Goal: Transaction & Acquisition: Purchase product/service

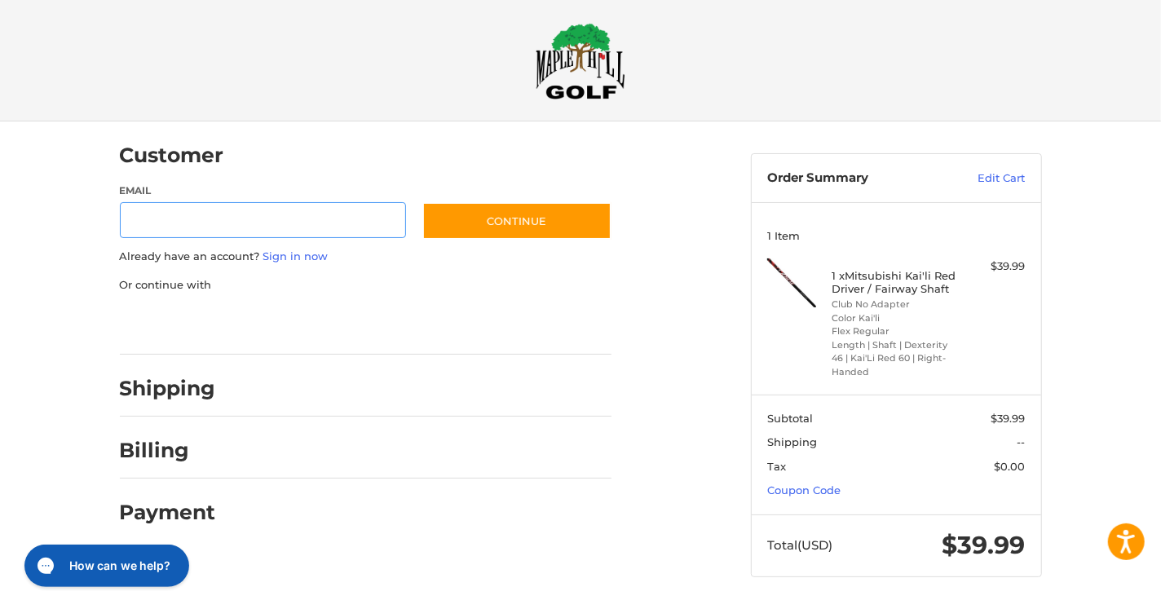
scroll to position [14, 0]
click at [153, 211] on input "Email" at bounding box center [263, 220] width 287 height 37
type input "**********"
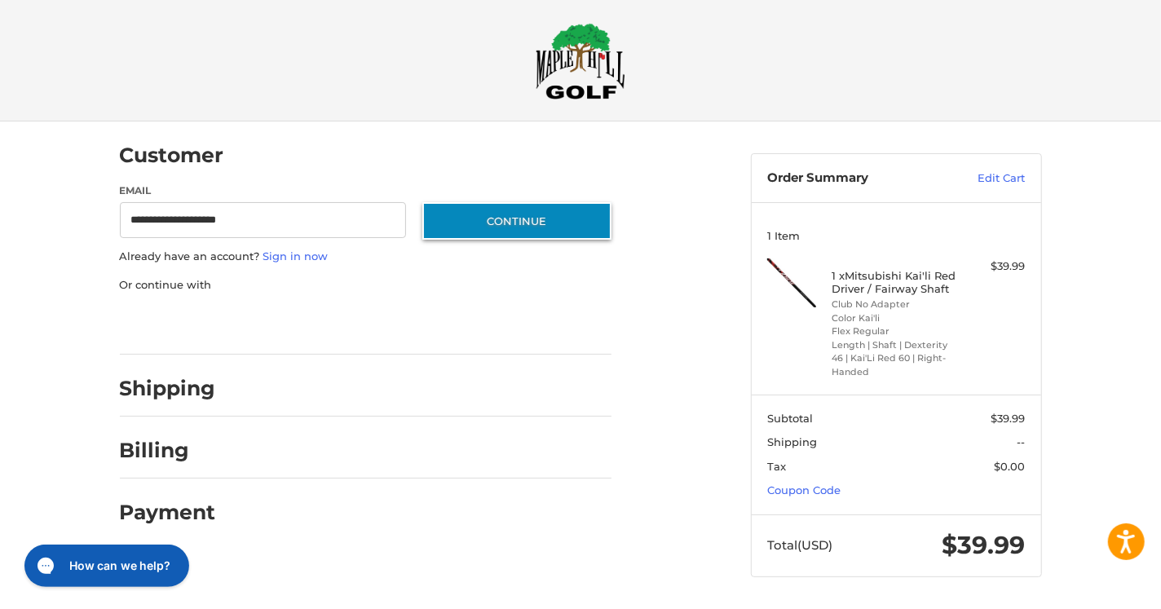
click at [513, 214] on button "Continue" at bounding box center [516, 221] width 189 height 38
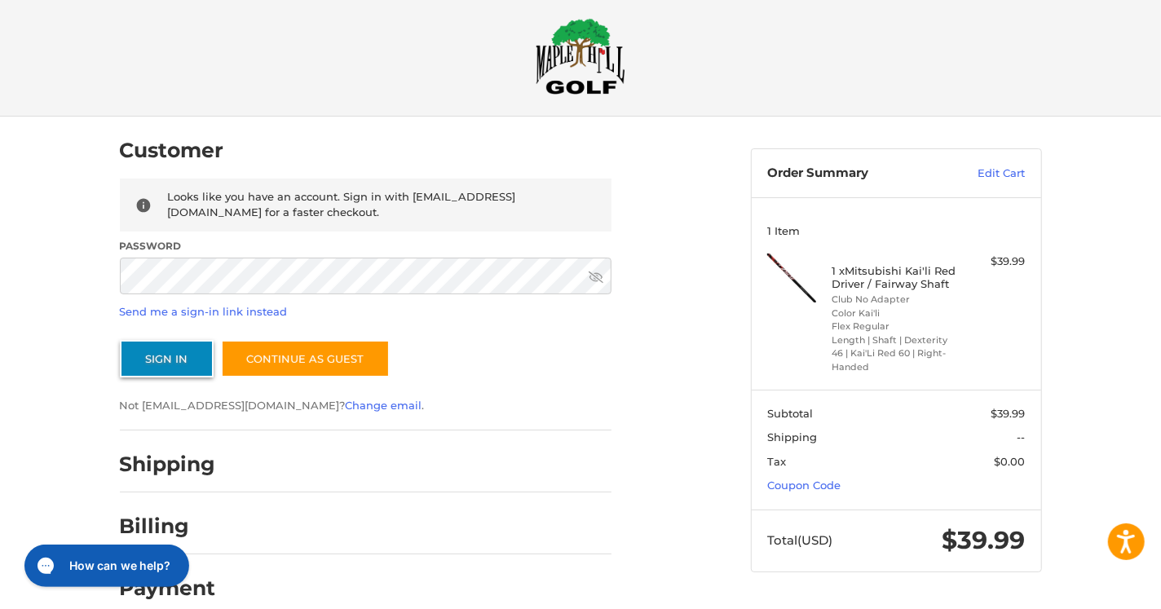
click at [157, 356] on button "Sign In" at bounding box center [167, 359] width 94 height 38
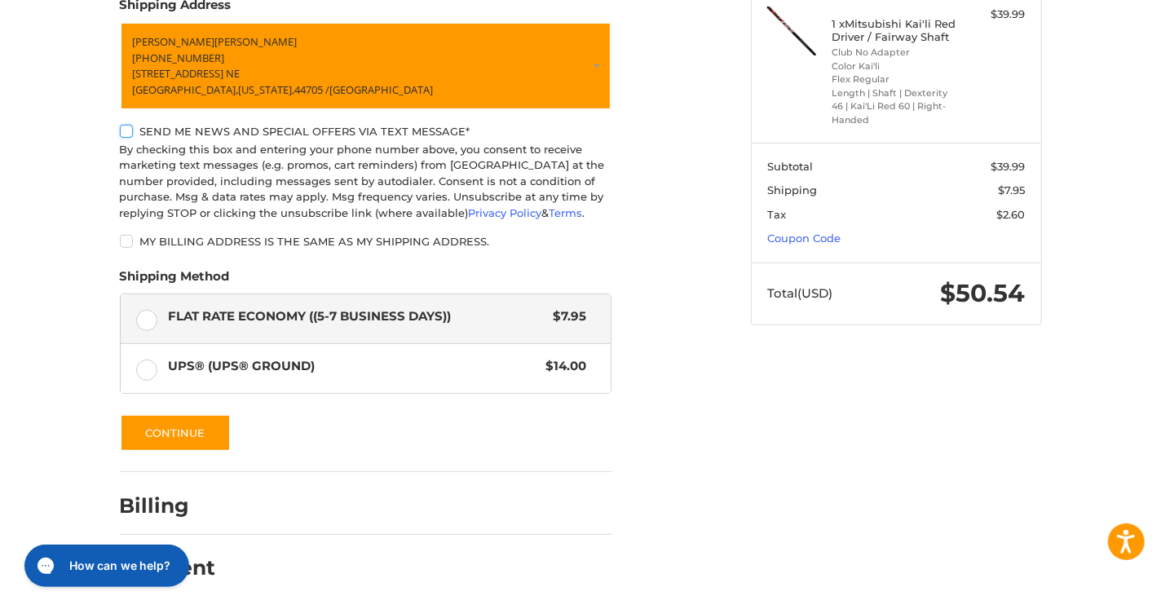
scroll to position [263, 0]
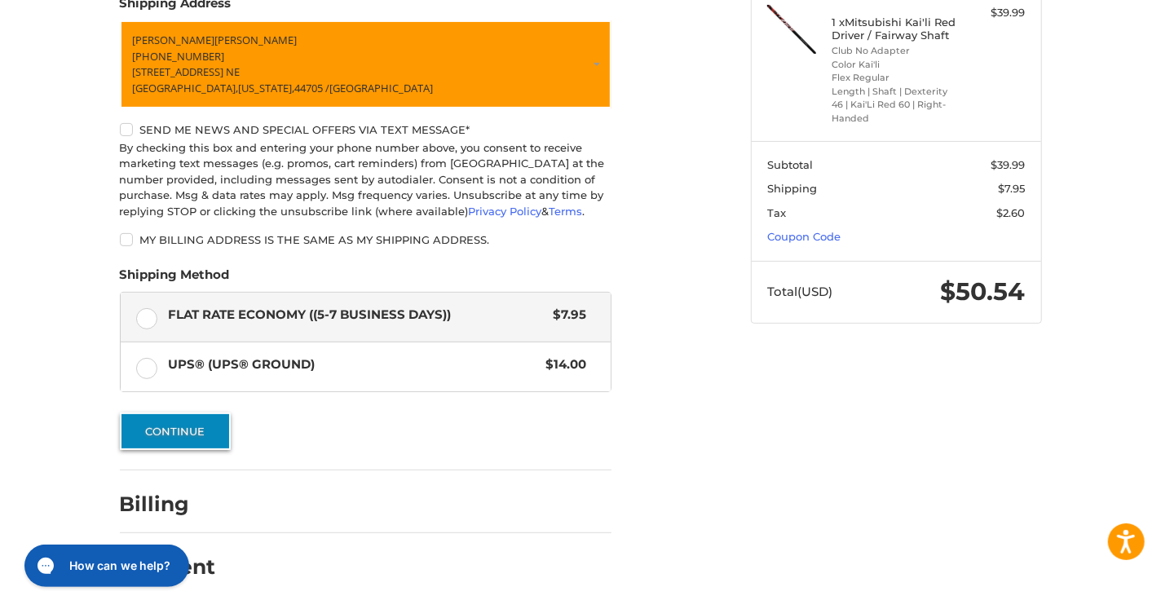
click at [188, 429] on button "Continue" at bounding box center [175, 432] width 111 height 38
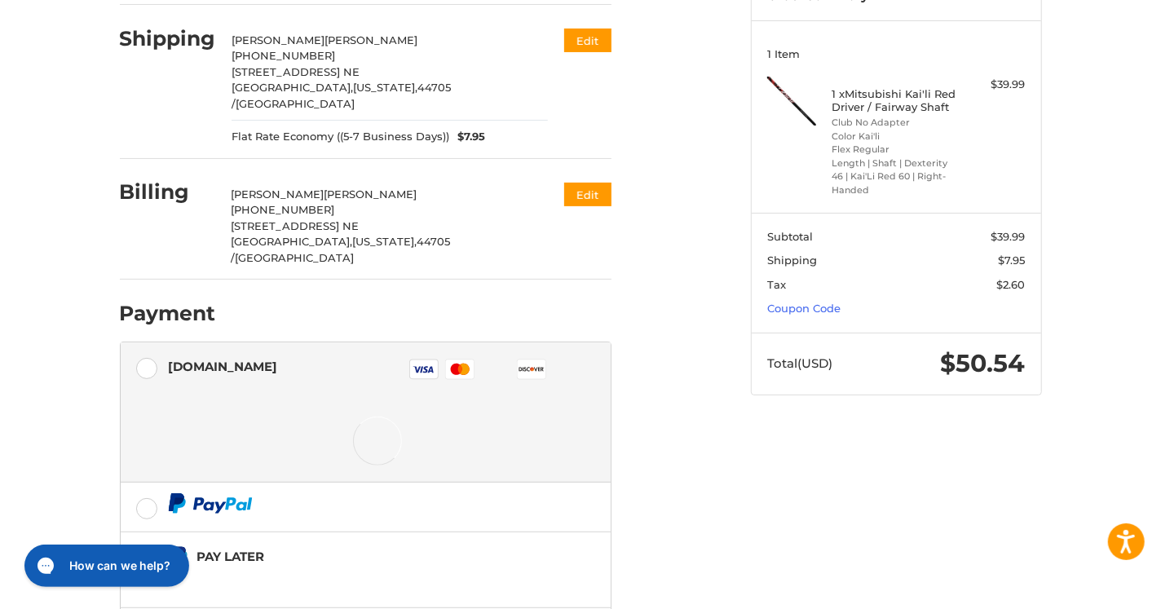
scroll to position [308, 0]
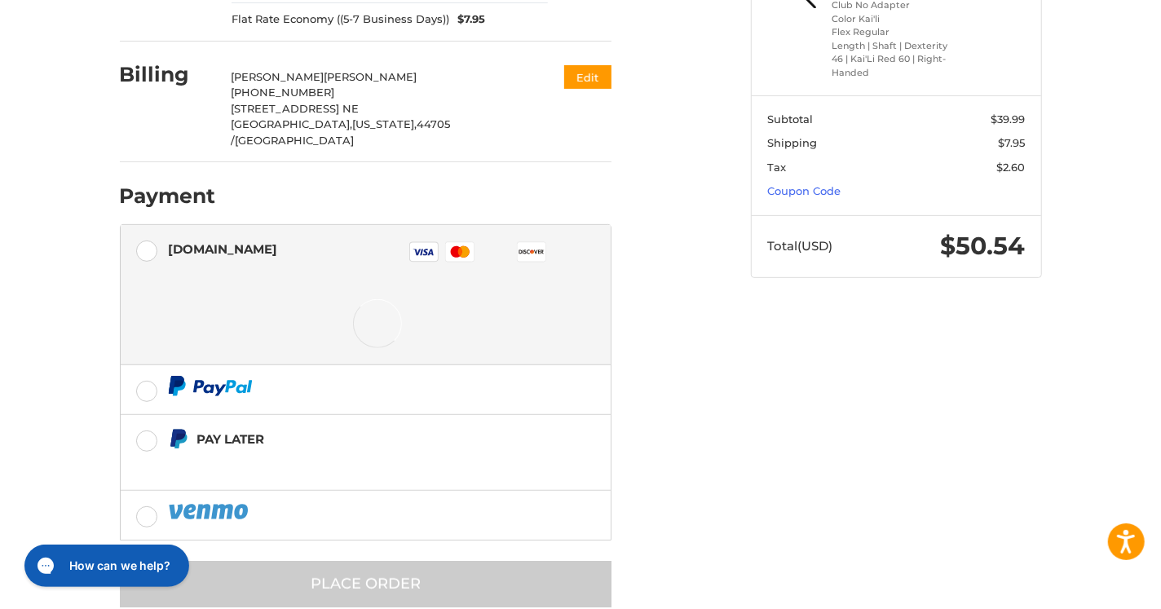
click at [277, 283] on div at bounding box center [377, 324] width 418 height 82
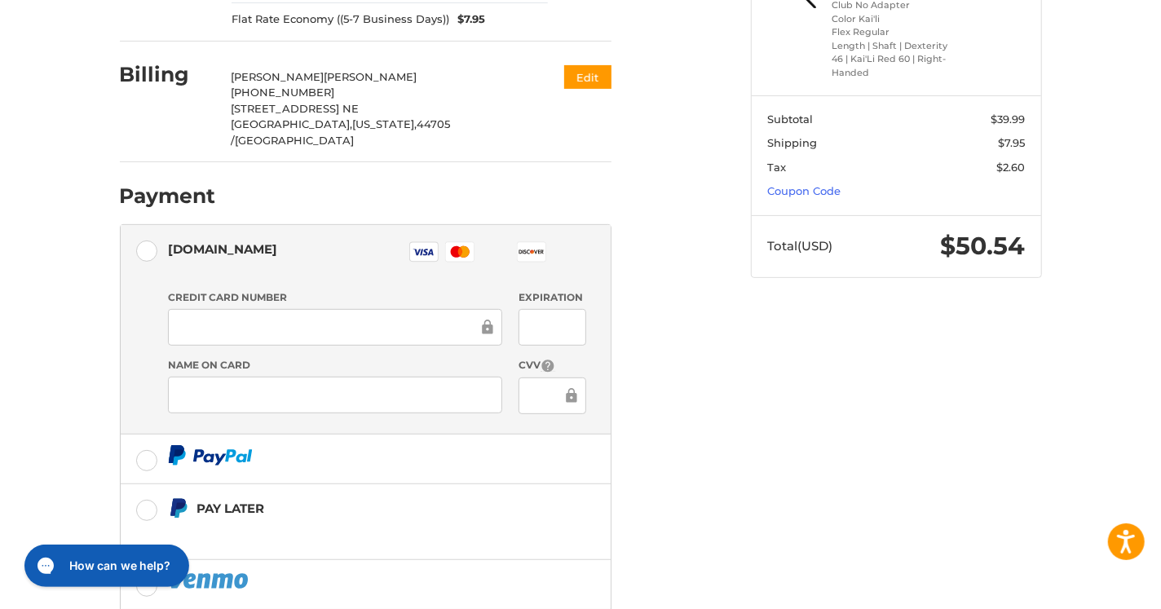
click at [222, 309] on div at bounding box center [335, 327] width 334 height 37
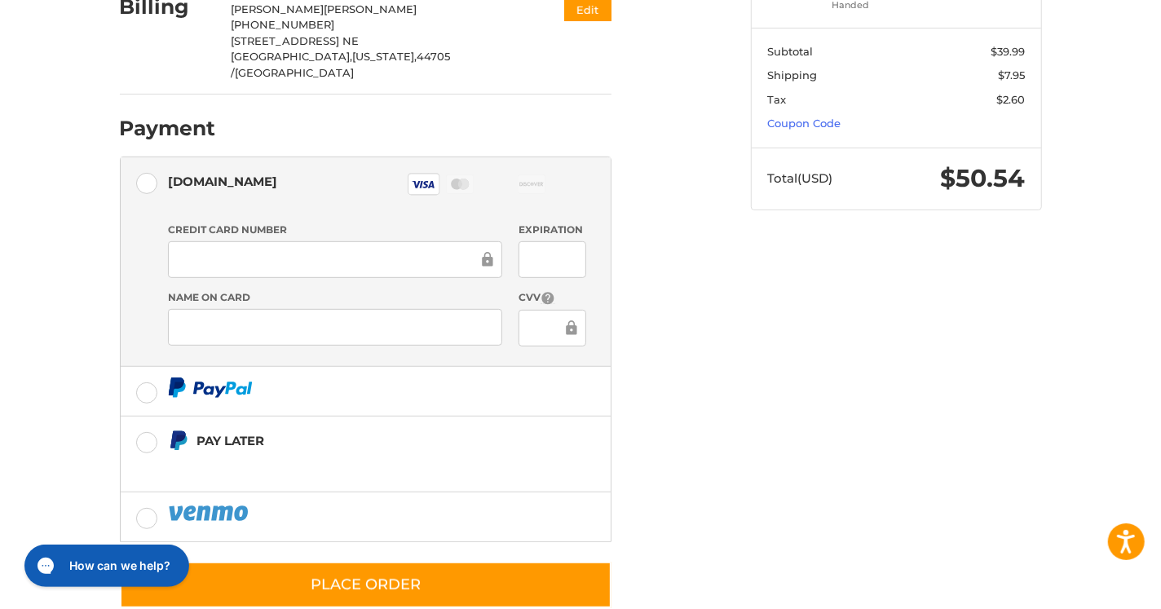
scroll to position [377, 0]
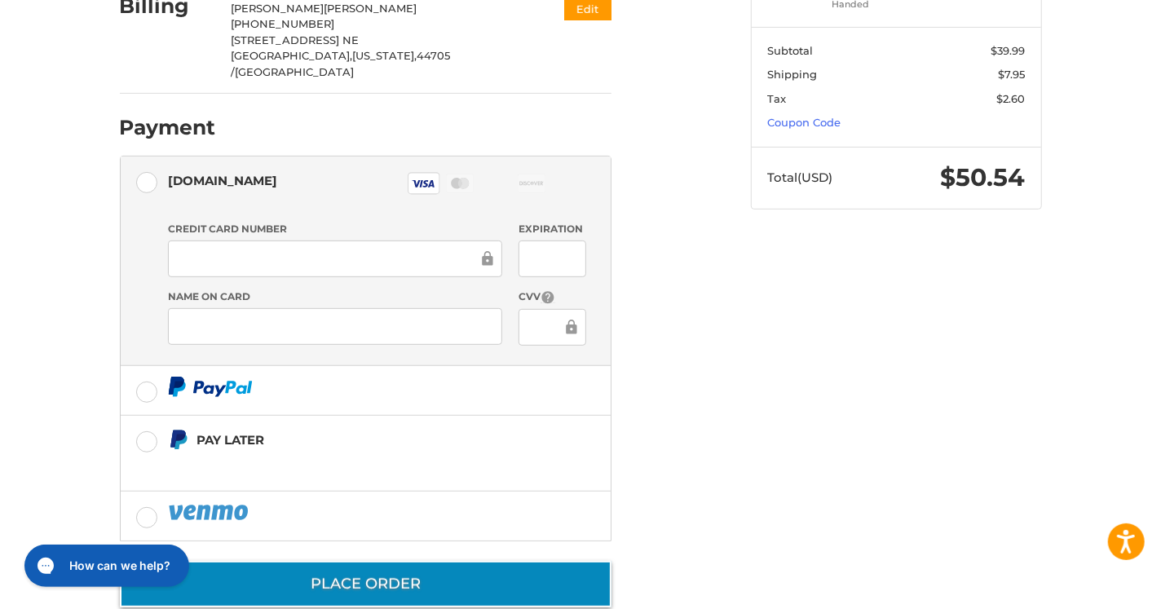
click at [402, 561] on button "Place Order" at bounding box center [366, 584] width 492 height 46
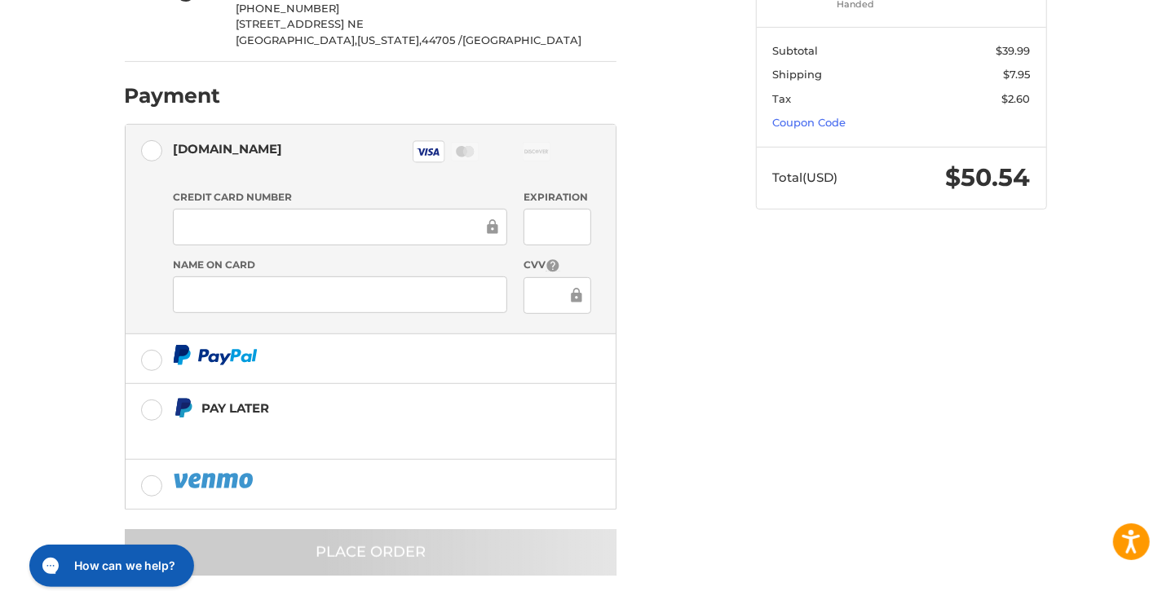
scroll to position [0, 0]
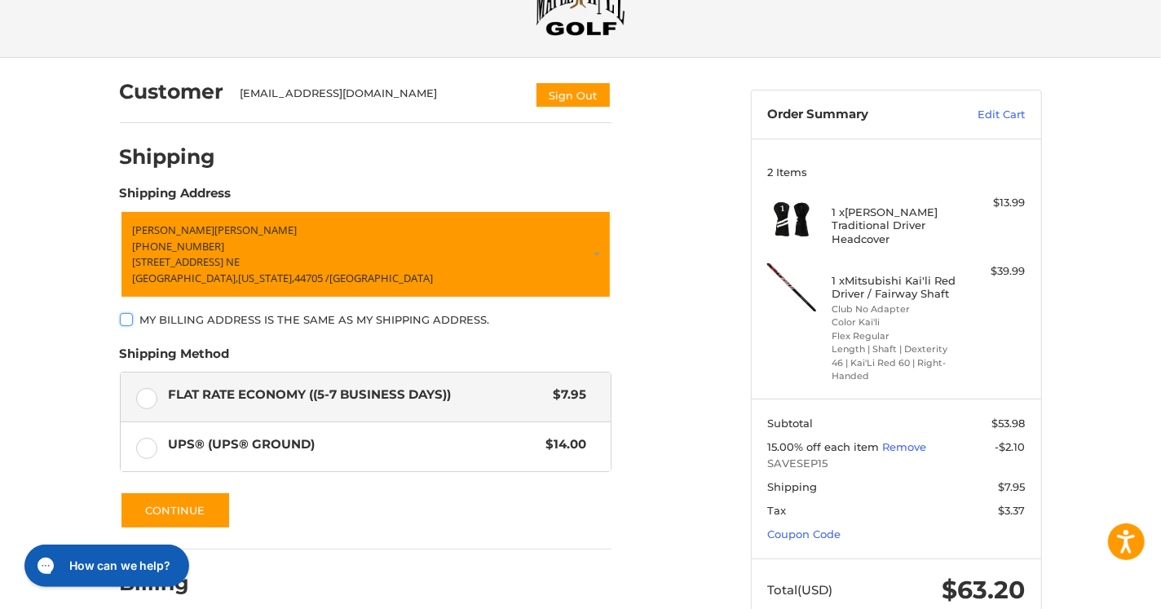
scroll to position [152, 0]
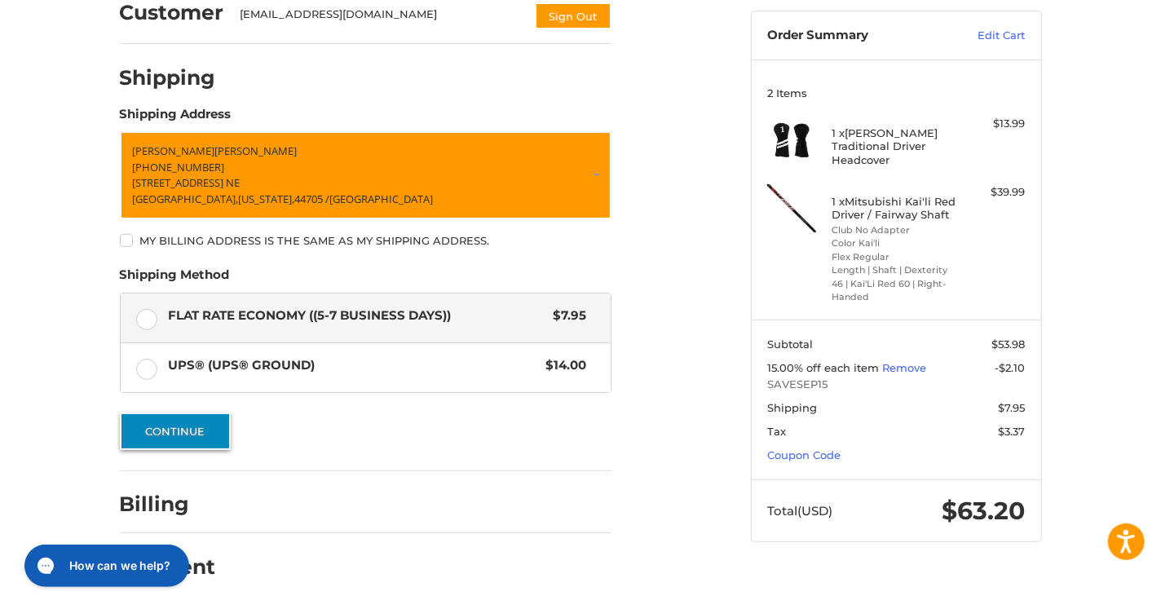
click at [174, 431] on button "Continue" at bounding box center [175, 432] width 111 height 38
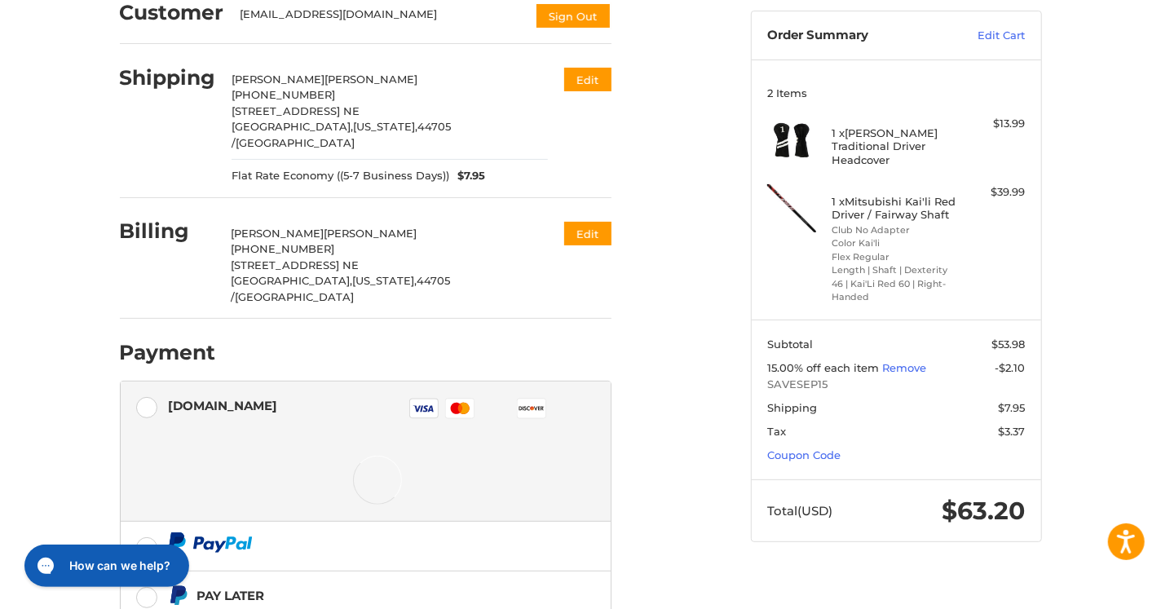
click at [311, 440] on div at bounding box center [377, 481] width 418 height 82
click at [174, 440] on div at bounding box center [377, 481] width 418 height 82
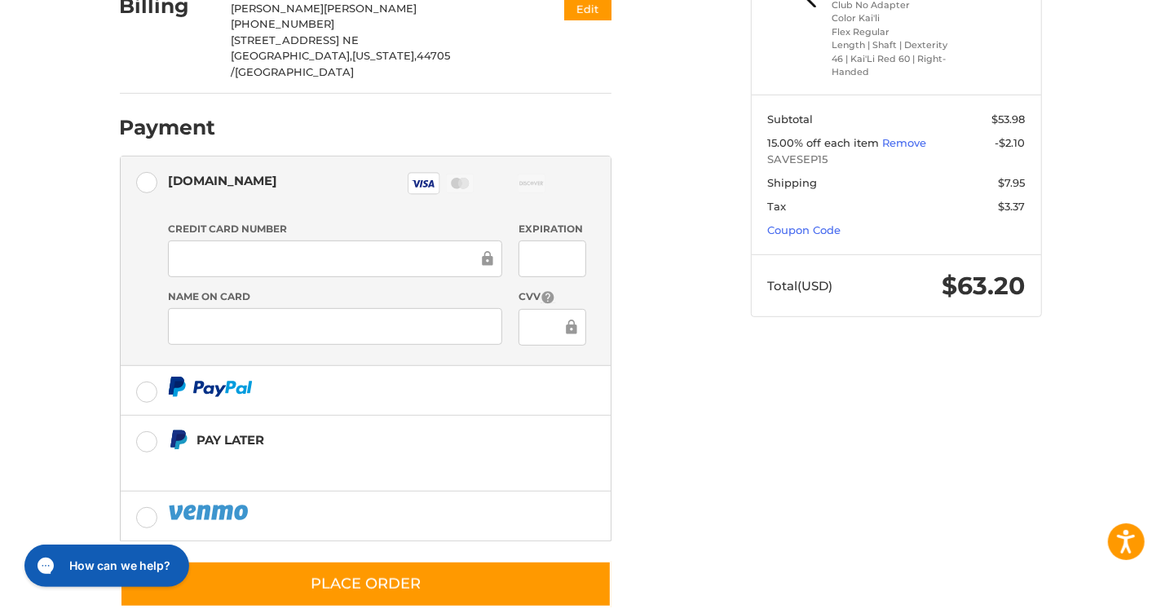
scroll to position [377, 0]
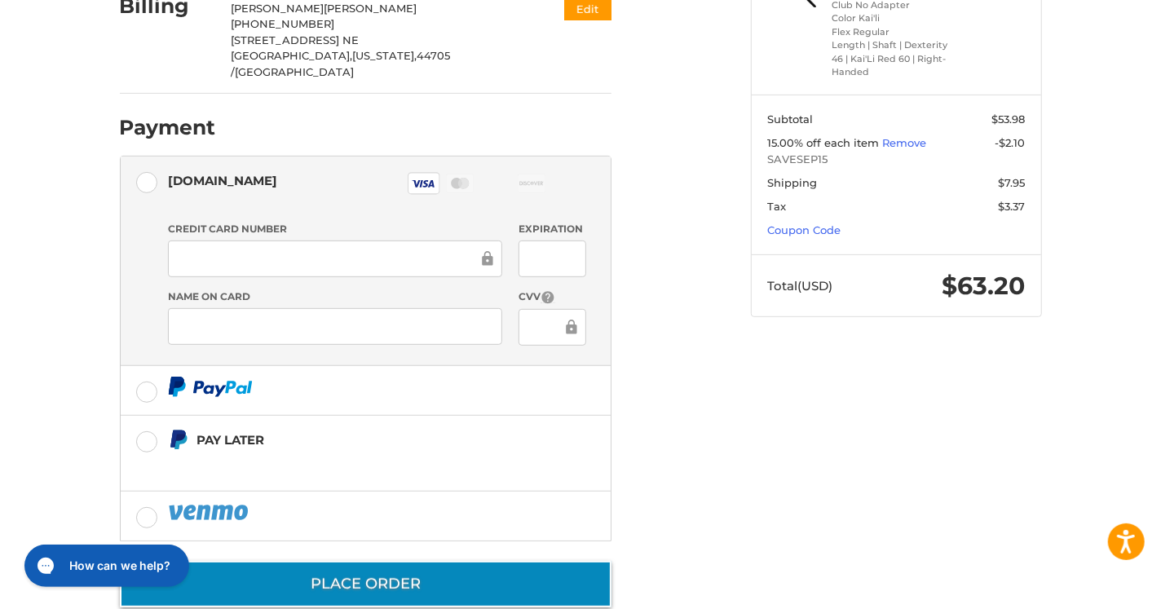
click at [437, 561] on button "Place Order" at bounding box center [366, 584] width 492 height 46
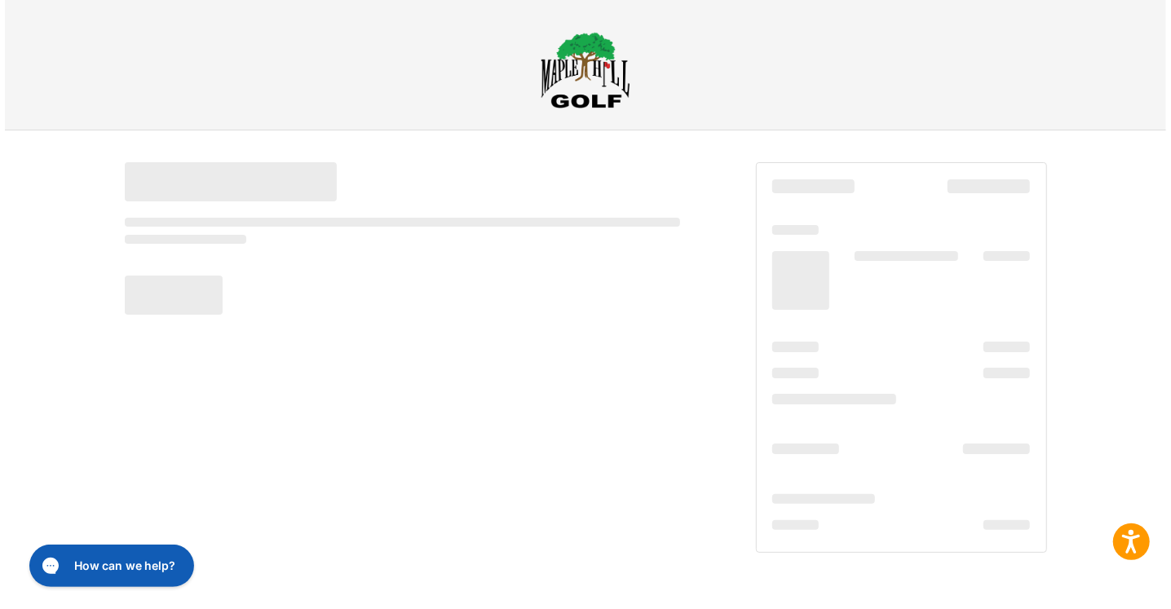
scroll to position [0, 0]
